Goal: Information Seeking & Learning: Learn about a topic

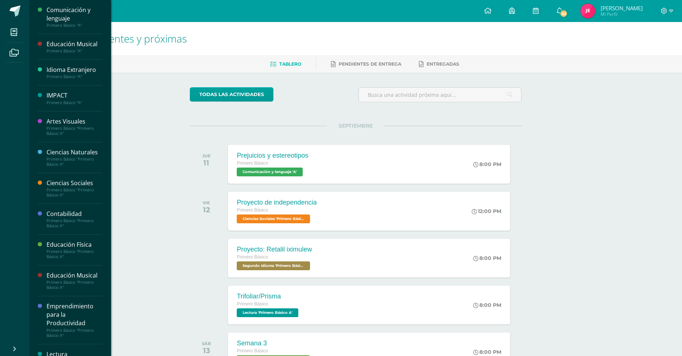
click at [76, 20] on div "Comunicación y lenguaje" at bounding box center [75, 14] width 56 height 17
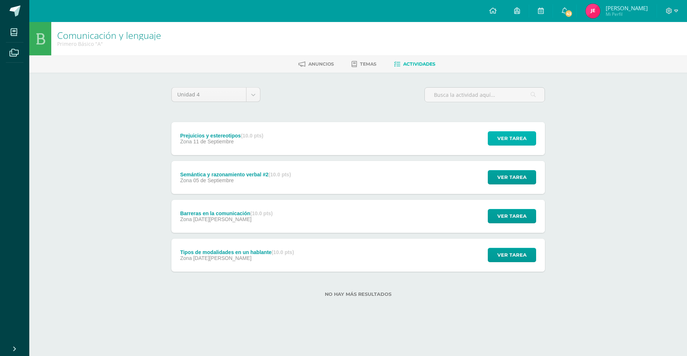
click at [515, 141] on span "Ver tarea" at bounding box center [511, 138] width 29 height 14
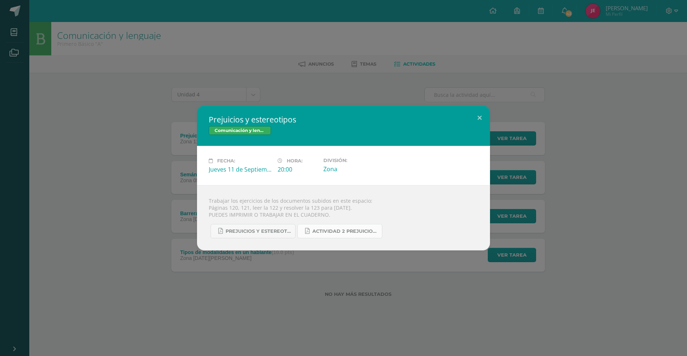
click at [336, 230] on span "Actividad 2 Prejuicios y estereotipos.pdf" at bounding box center [345, 231] width 66 height 6
